Goal: Download file/media

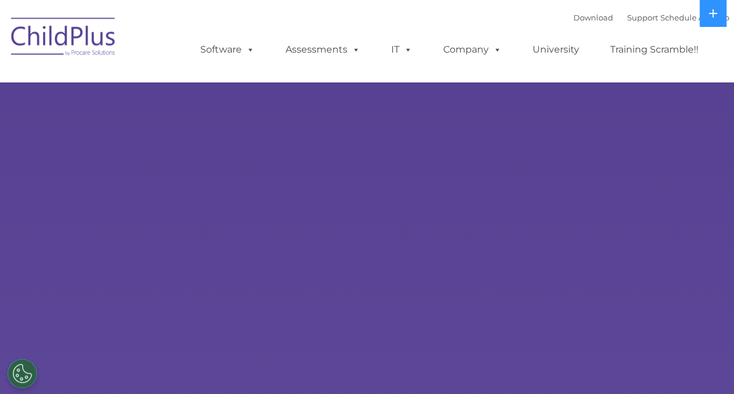
select select "MEDIUM"
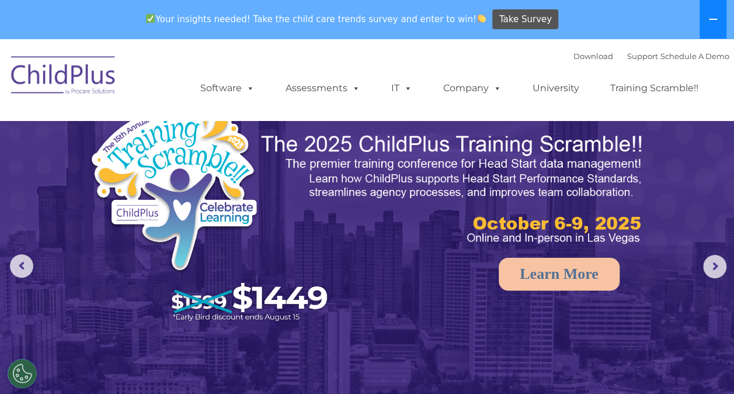
click at [711, 19] on icon at bounding box center [713, 19] width 8 height 1
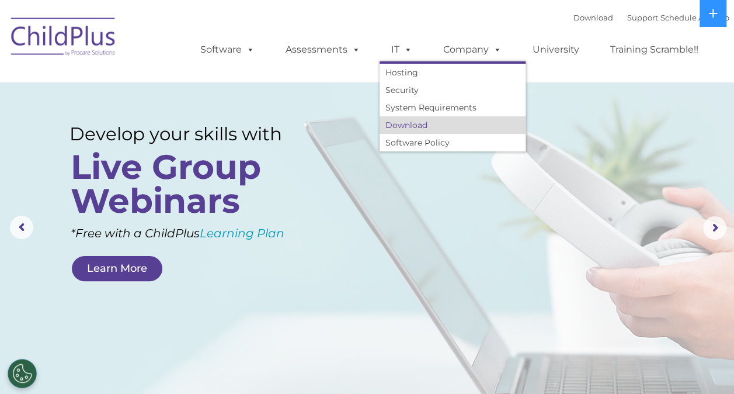
click at [406, 122] on link "Download" at bounding box center [453, 125] width 146 height 18
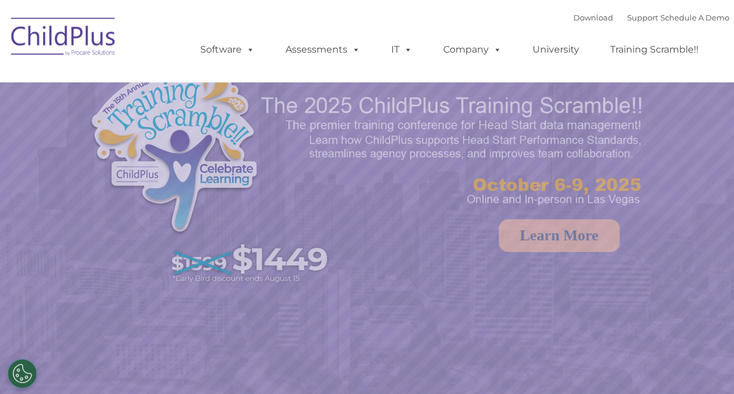
select select "MEDIUM"
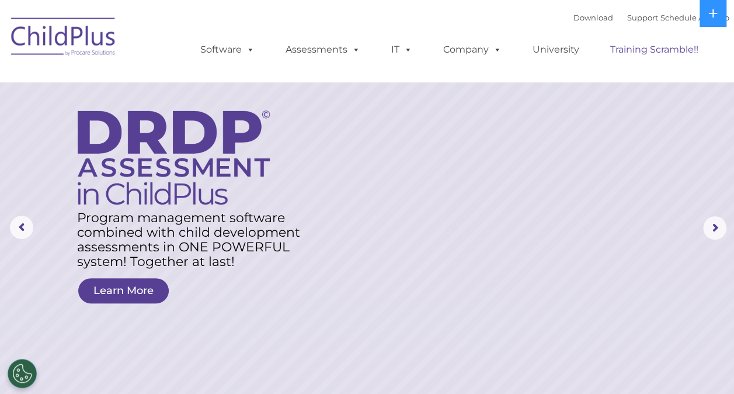
click at [700, 42] on link "Training Scramble!!" at bounding box center [655, 49] width 112 height 23
